Goal: Task Accomplishment & Management: Manage account settings

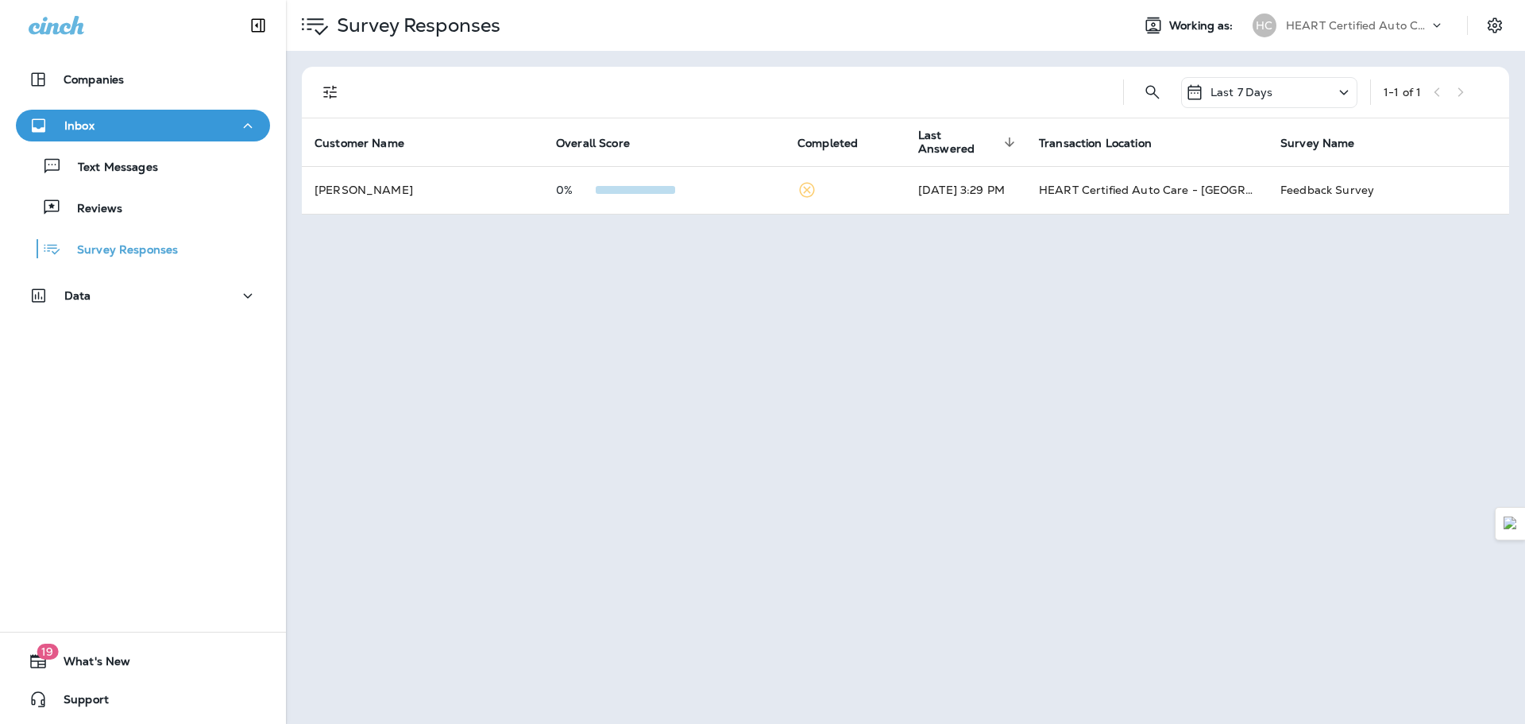
click at [100, 168] on p "Text Messages" at bounding box center [110, 167] width 96 height 15
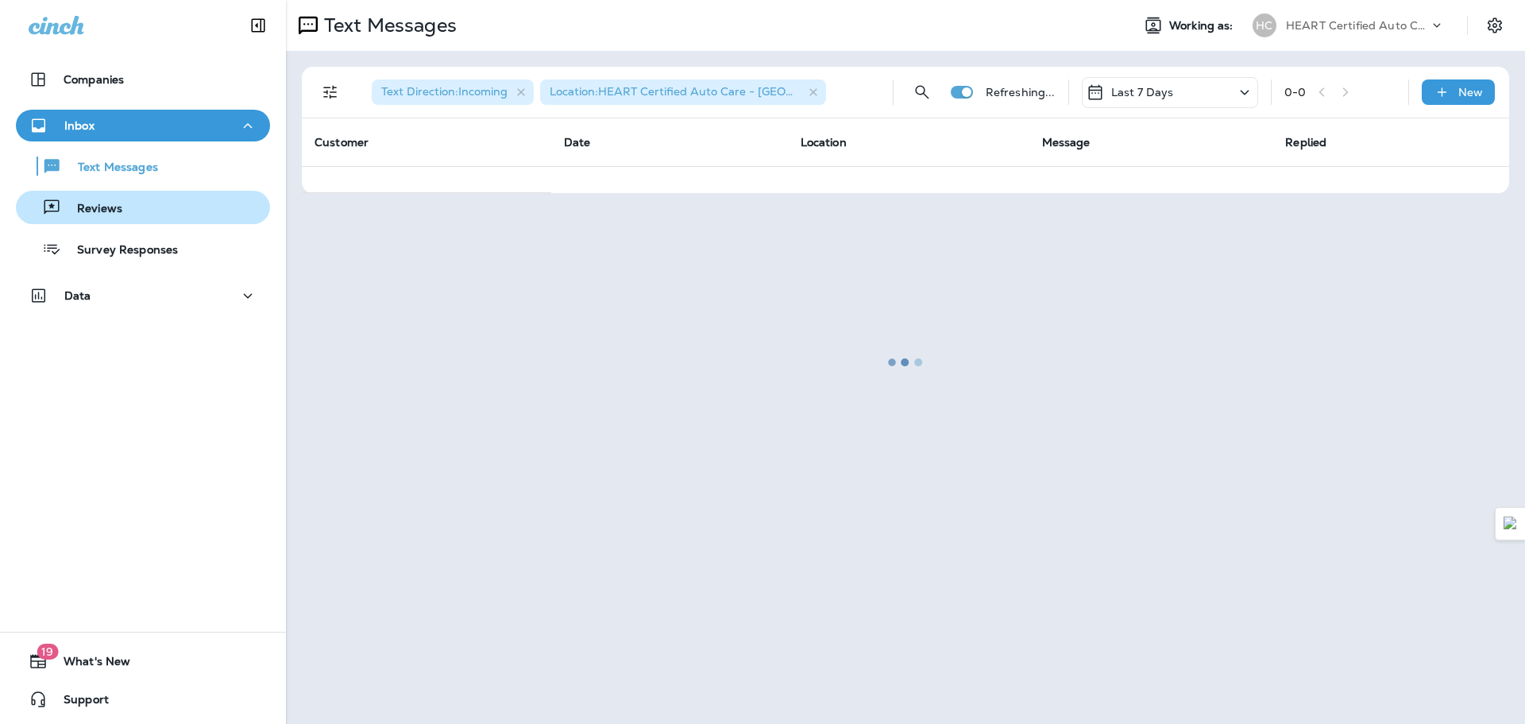
click at [110, 205] on p "Reviews" at bounding box center [91, 209] width 61 height 15
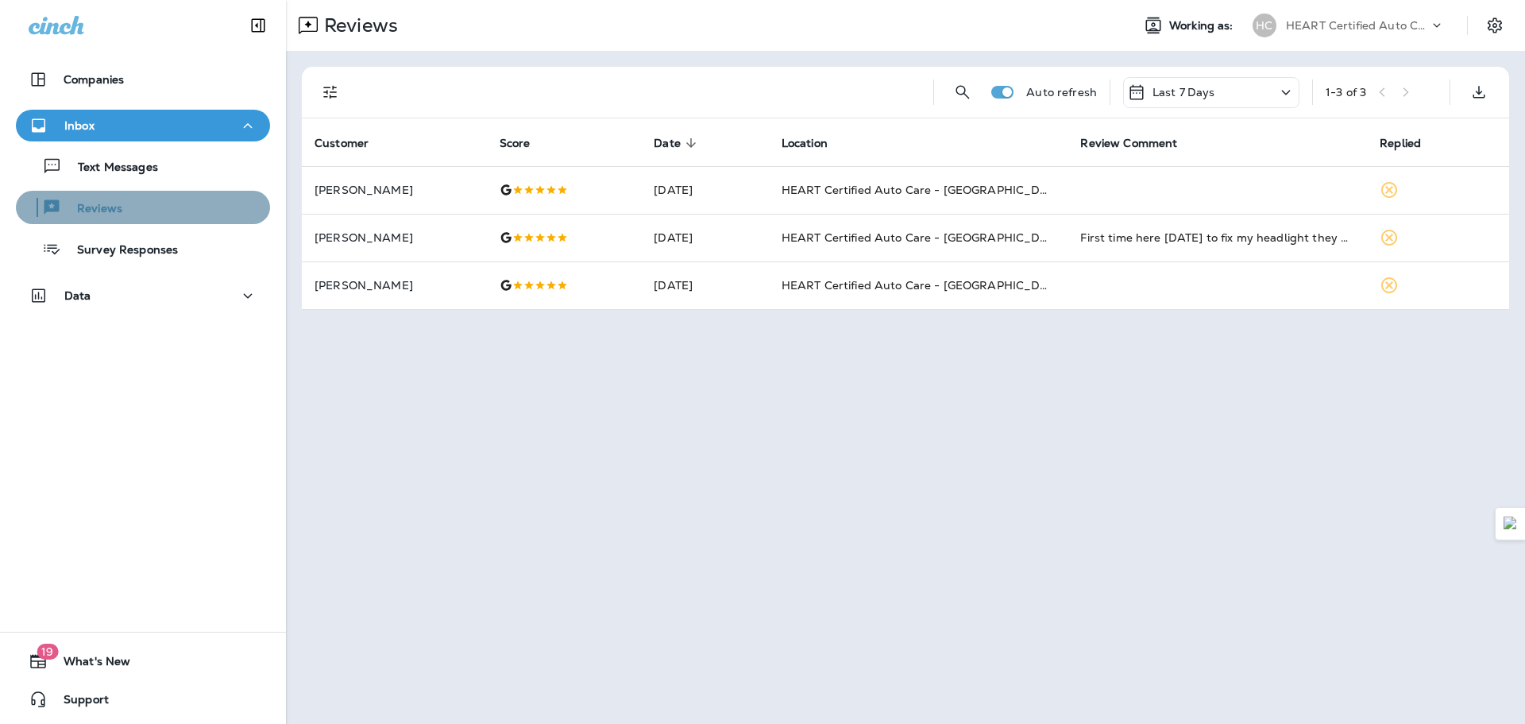
click at [168, 198] on div "Reviews" at bounding box center [142, 207] width 241 height 24
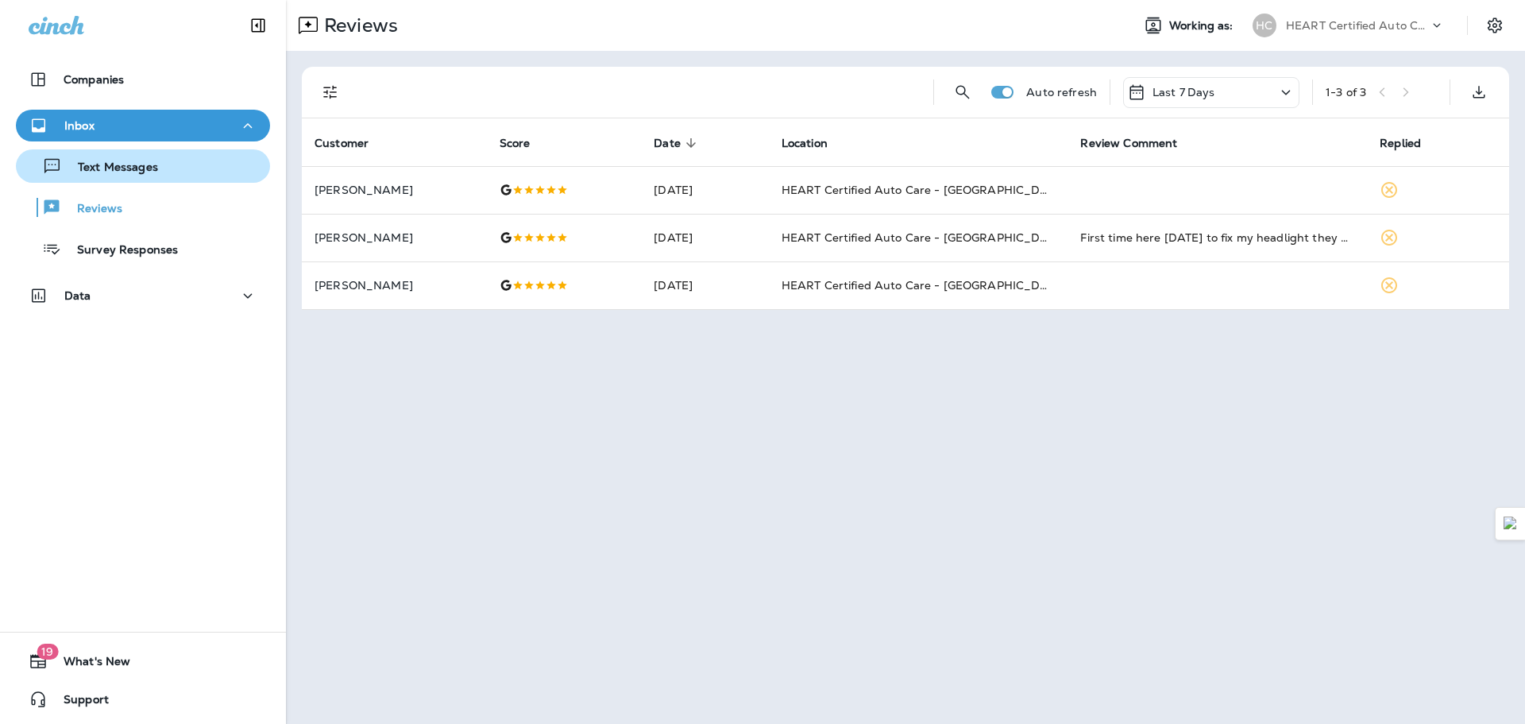
click at [169, 154] on div "Text Messages" at bounding box center [142, 166] width 241 height 24
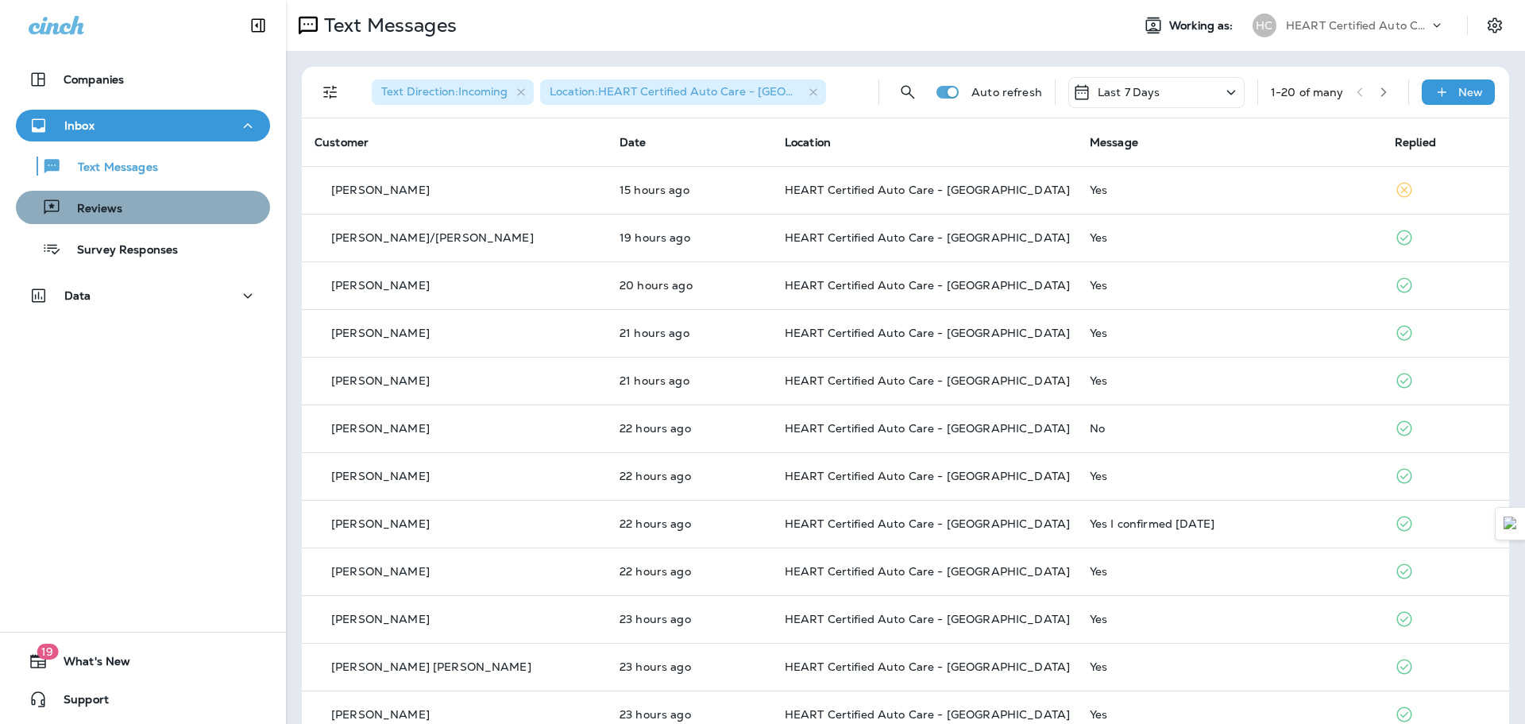
click at [173, 210] on div "Reviews" at bounding box center [142, 207] width 241 height 24
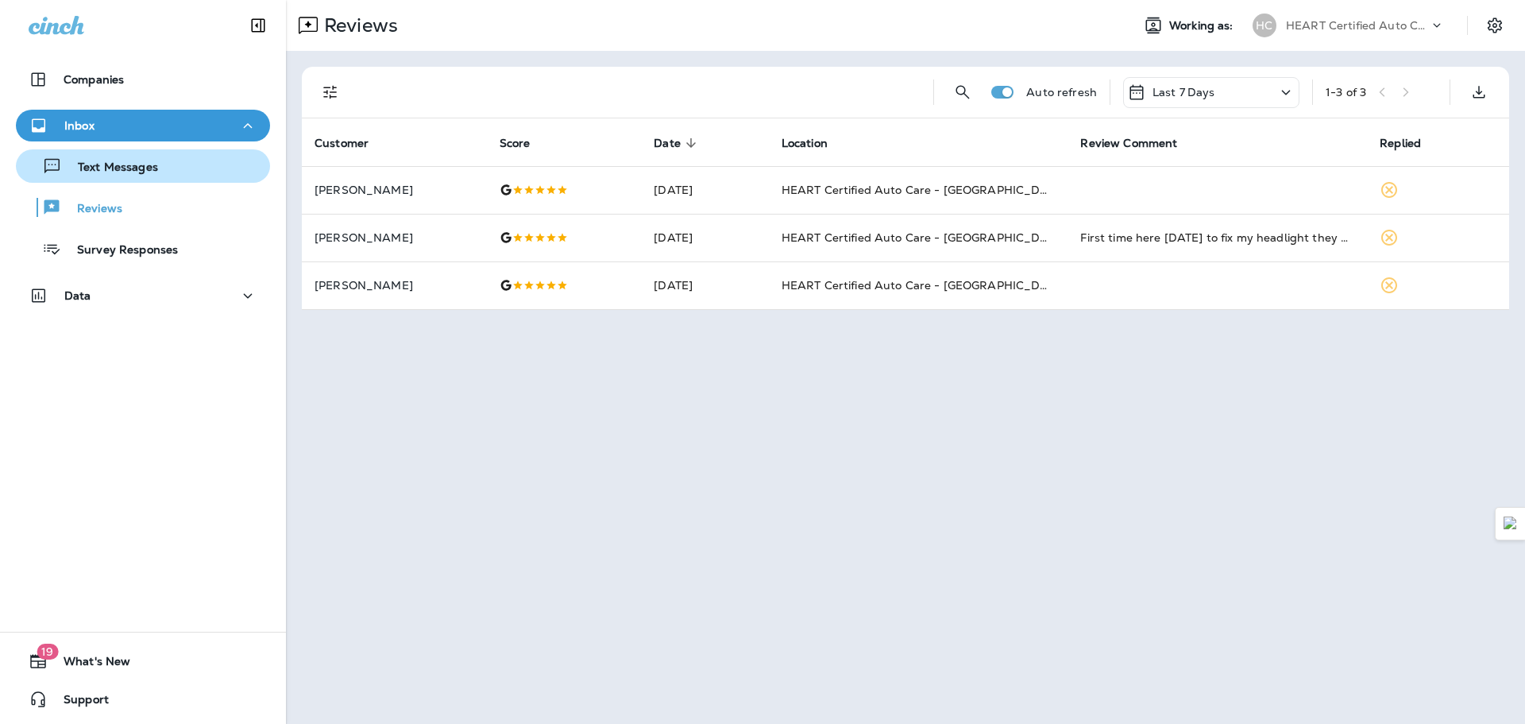
click at [191, 180] on button "Text Messages" at bounding box center [143, 165] width 254 height 33
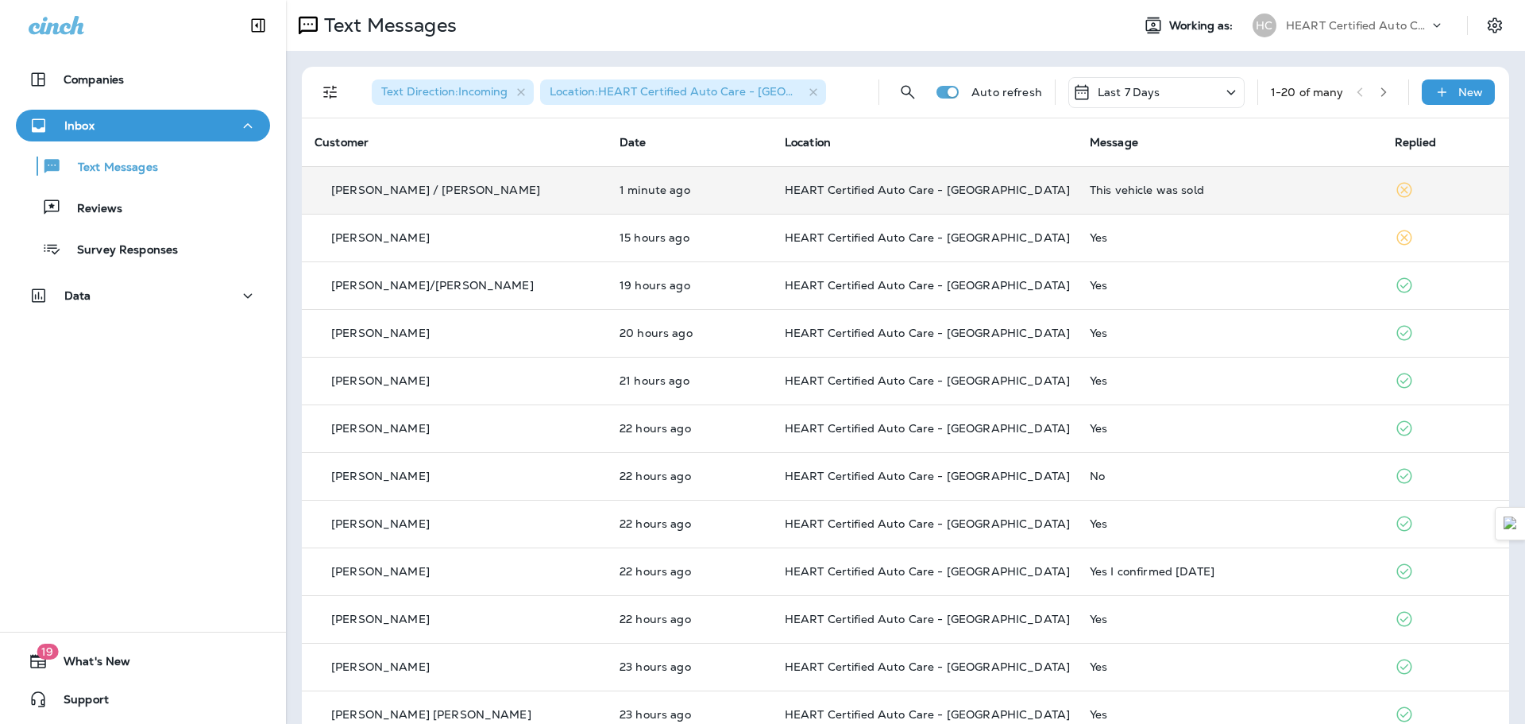
click at [1077, 203] on td "This vehicle was sold" at bounding box center [1229, 190] width 305 height 48
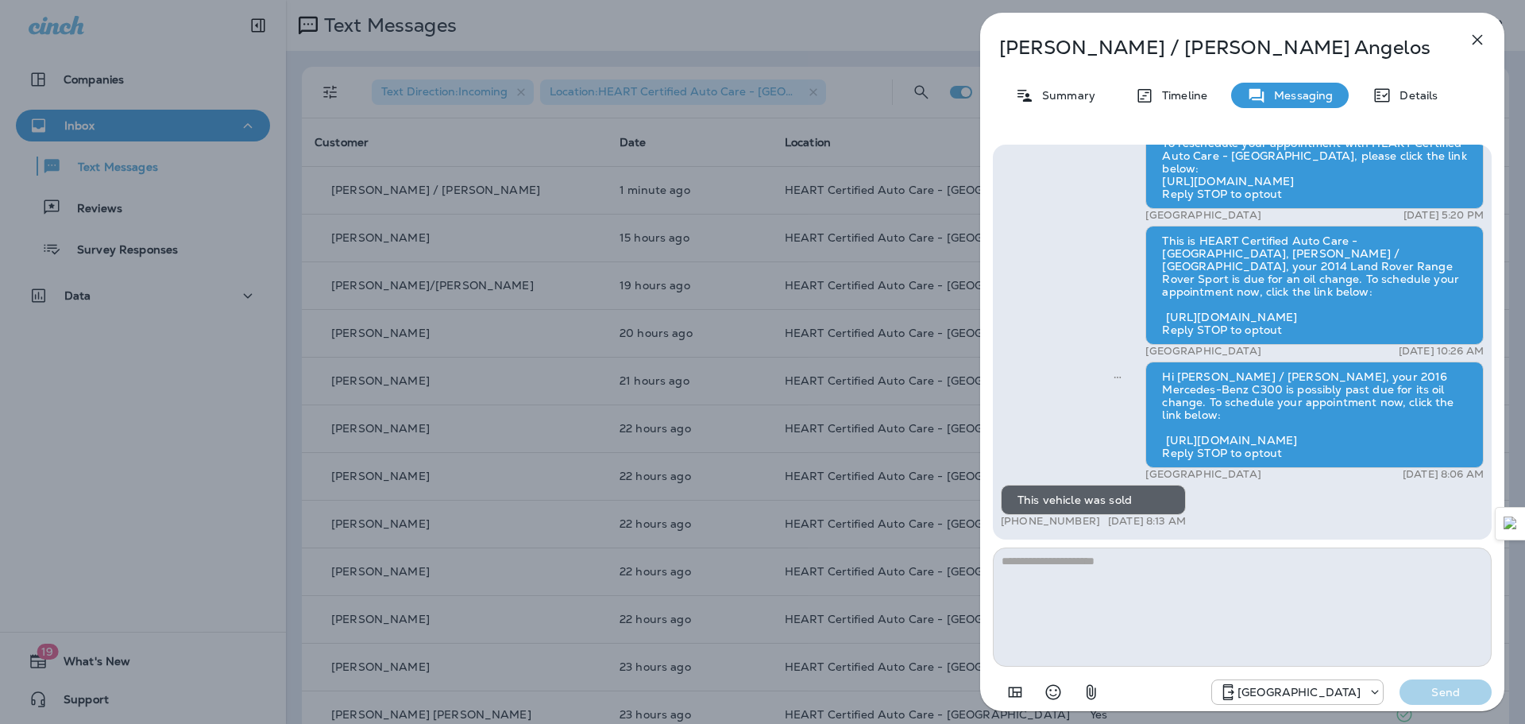
click at [1488, 47] on button "button" at bounding box center [1477, 40] width 32 height 32
